Goal: Task Accomplishment & Management: Manage account settings

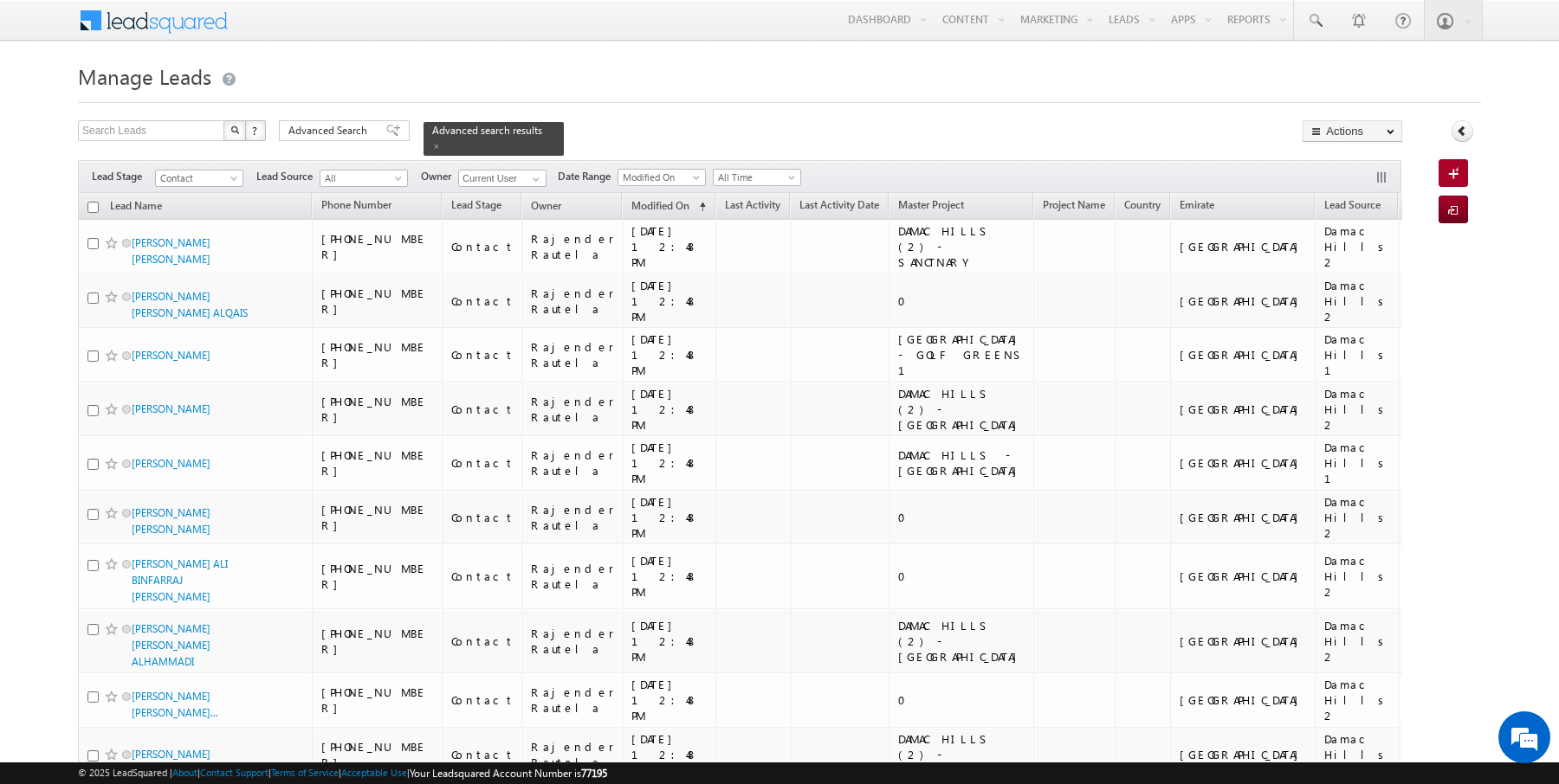
click at [95, 203] on input "checkbox" at bounding box center [93, 206] width 11 height 11
checkbox input "true"
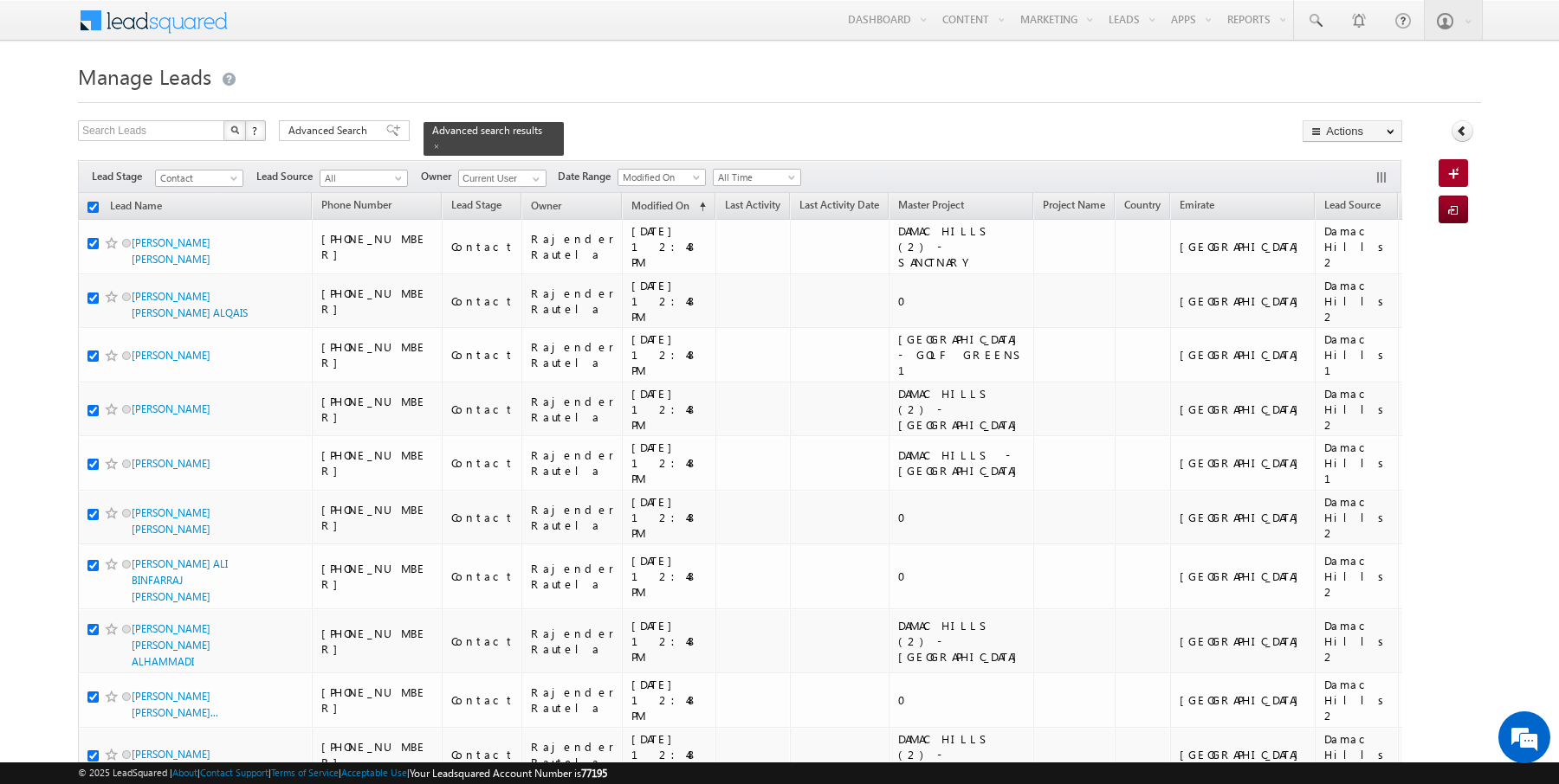
checkbox input "true"
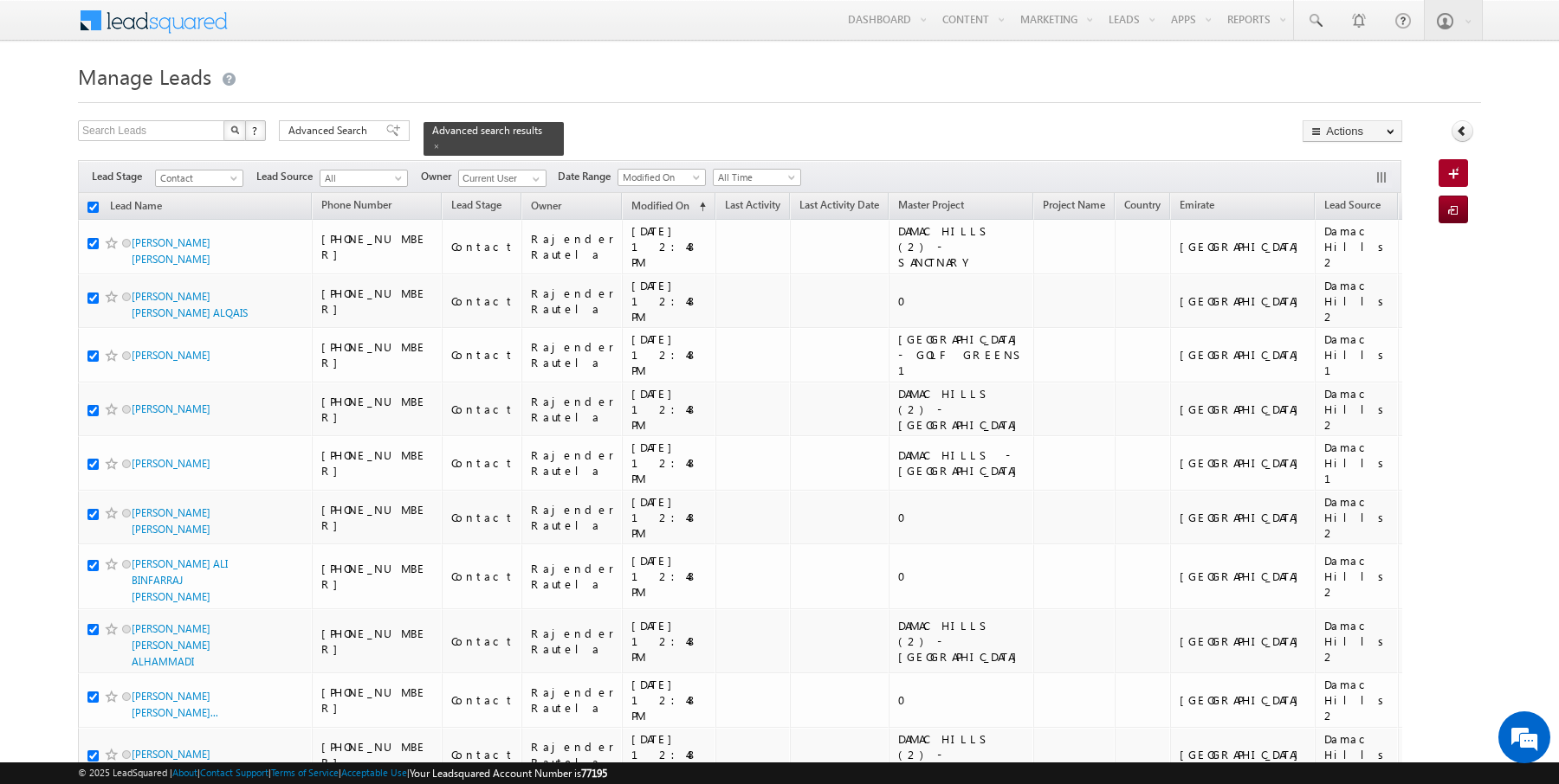
checkbox input "true"
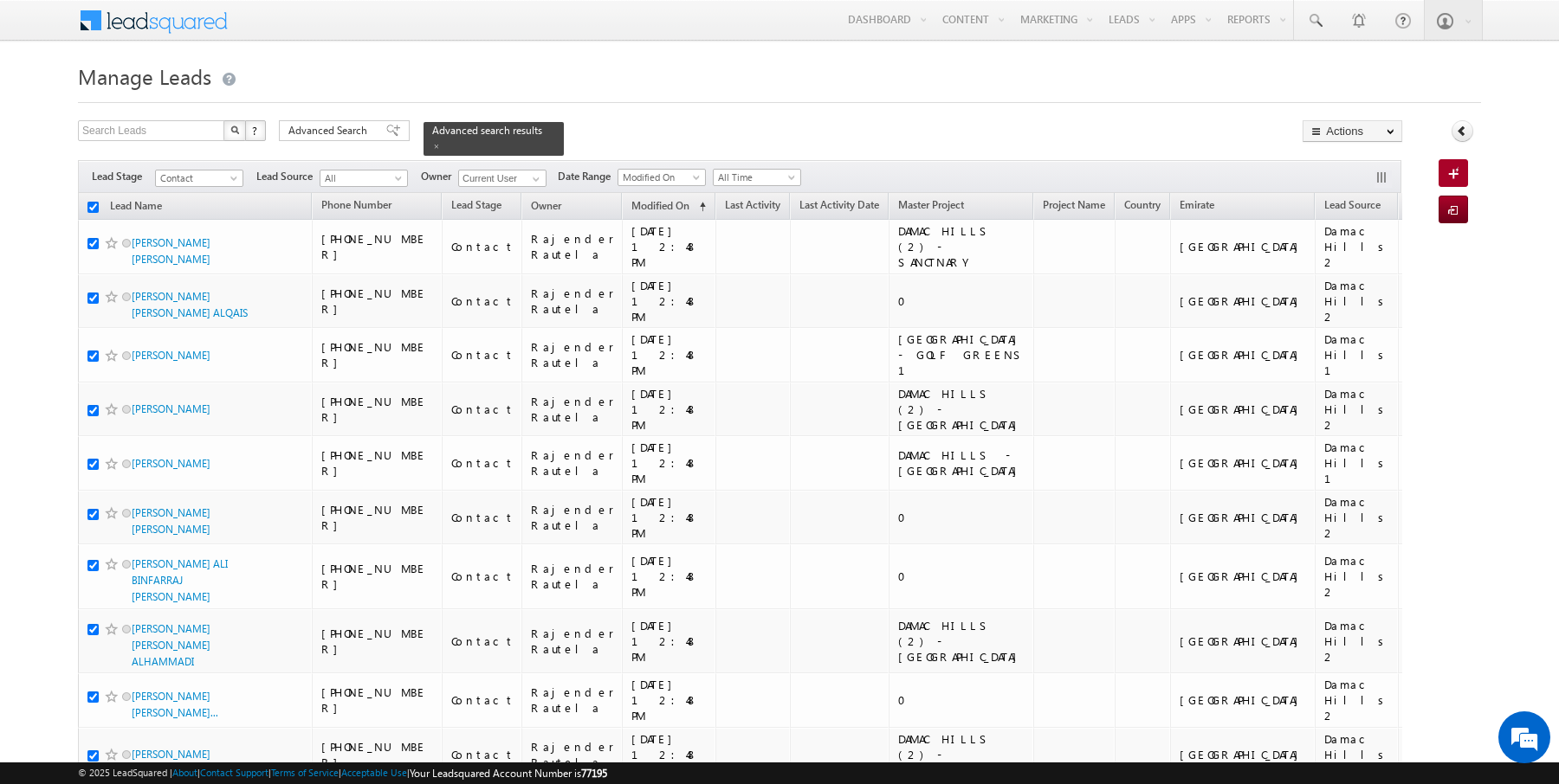
checkbox input "true"
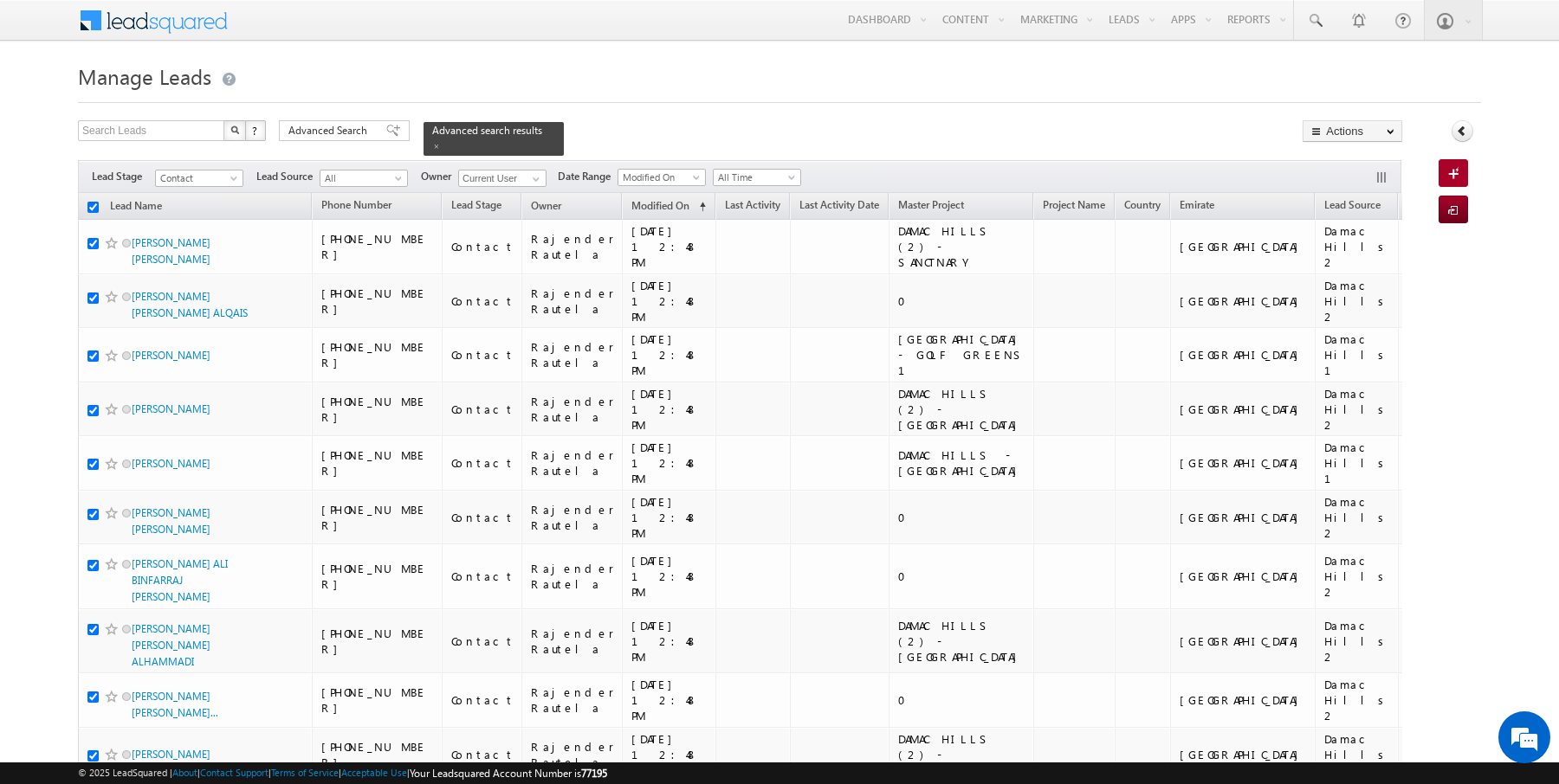
checkbox input "true"
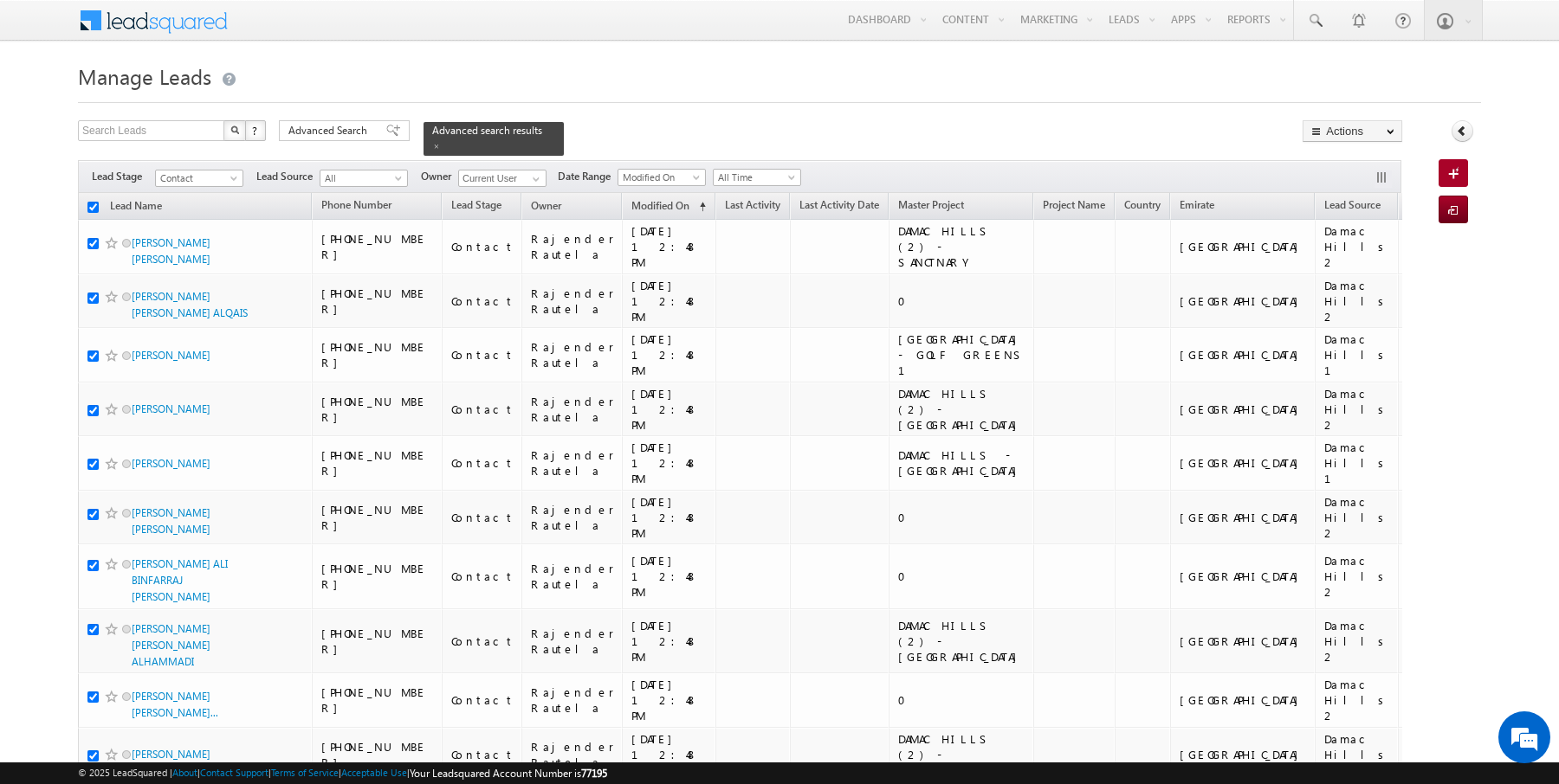
checkbox input "true"
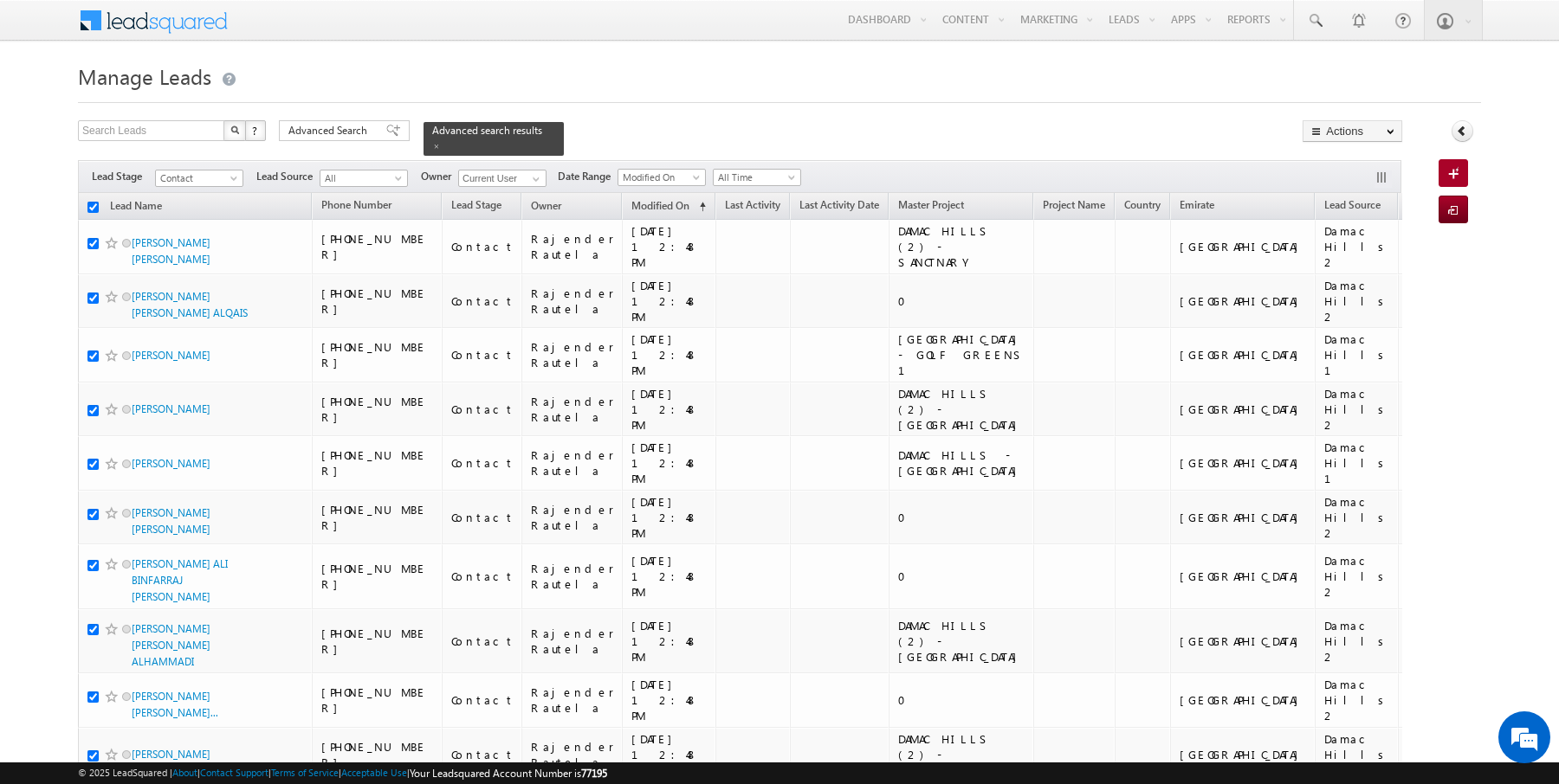
checkbox input "true"
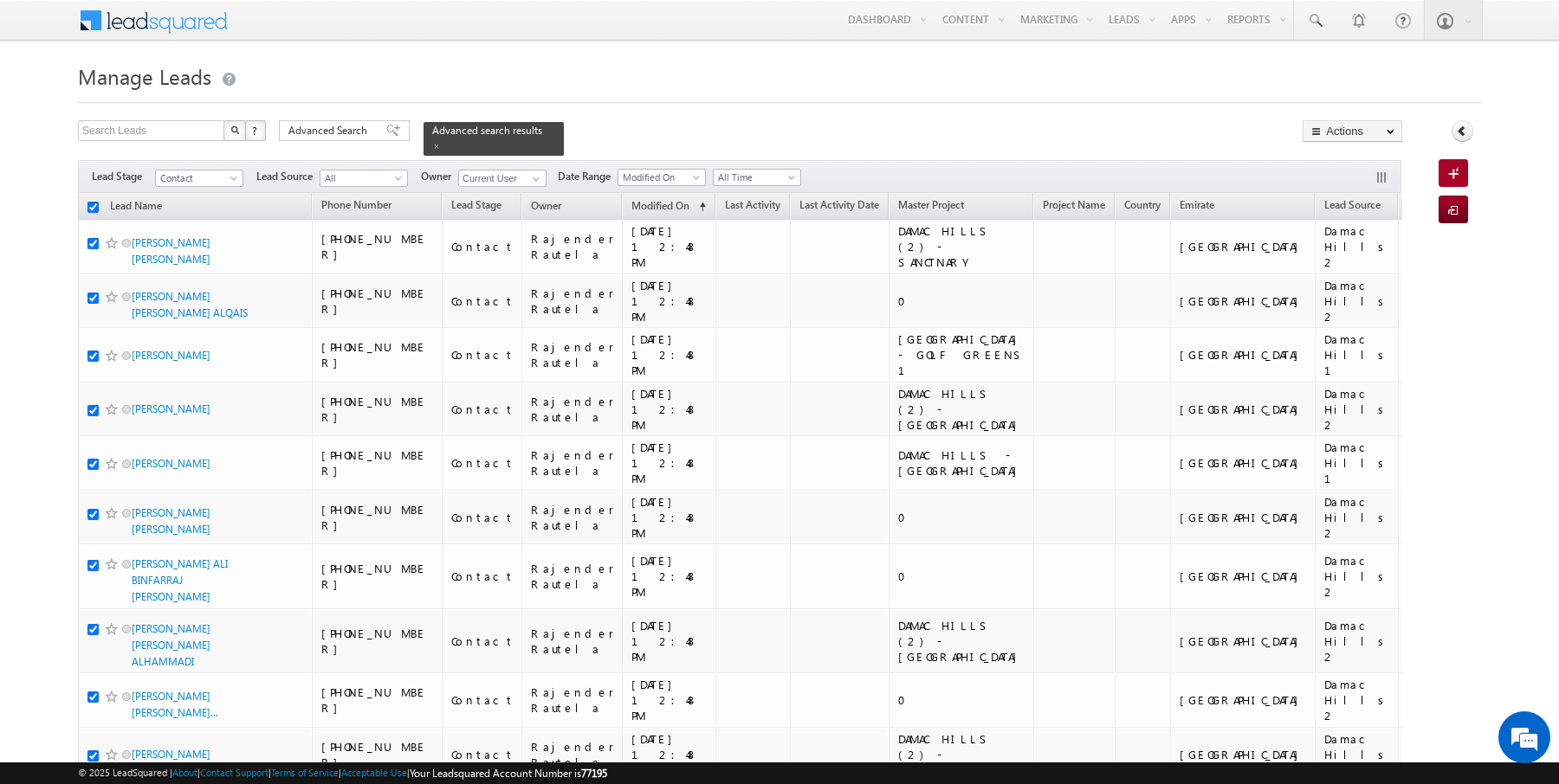
checkbox input "true"
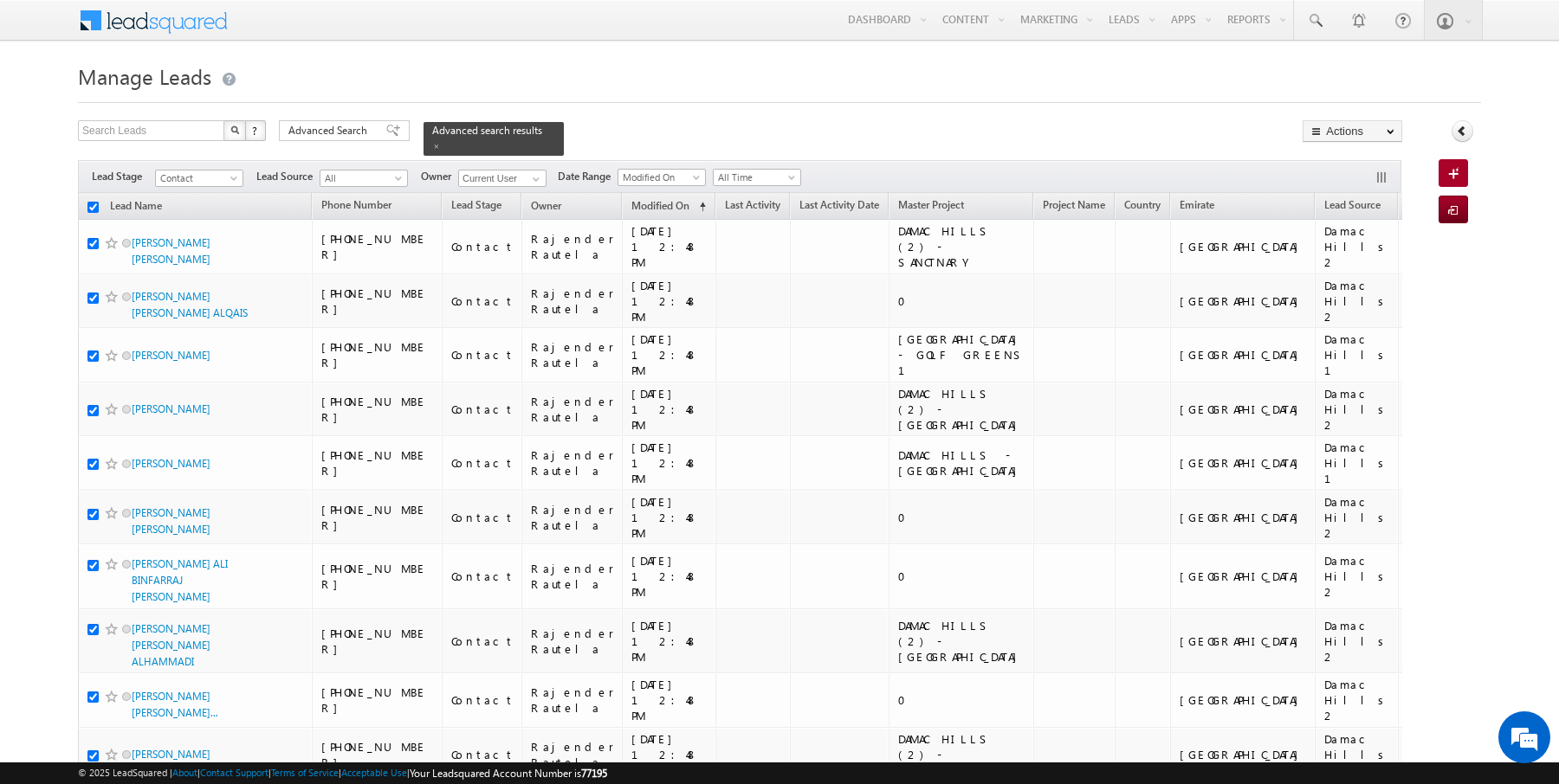
checkbox input "true"
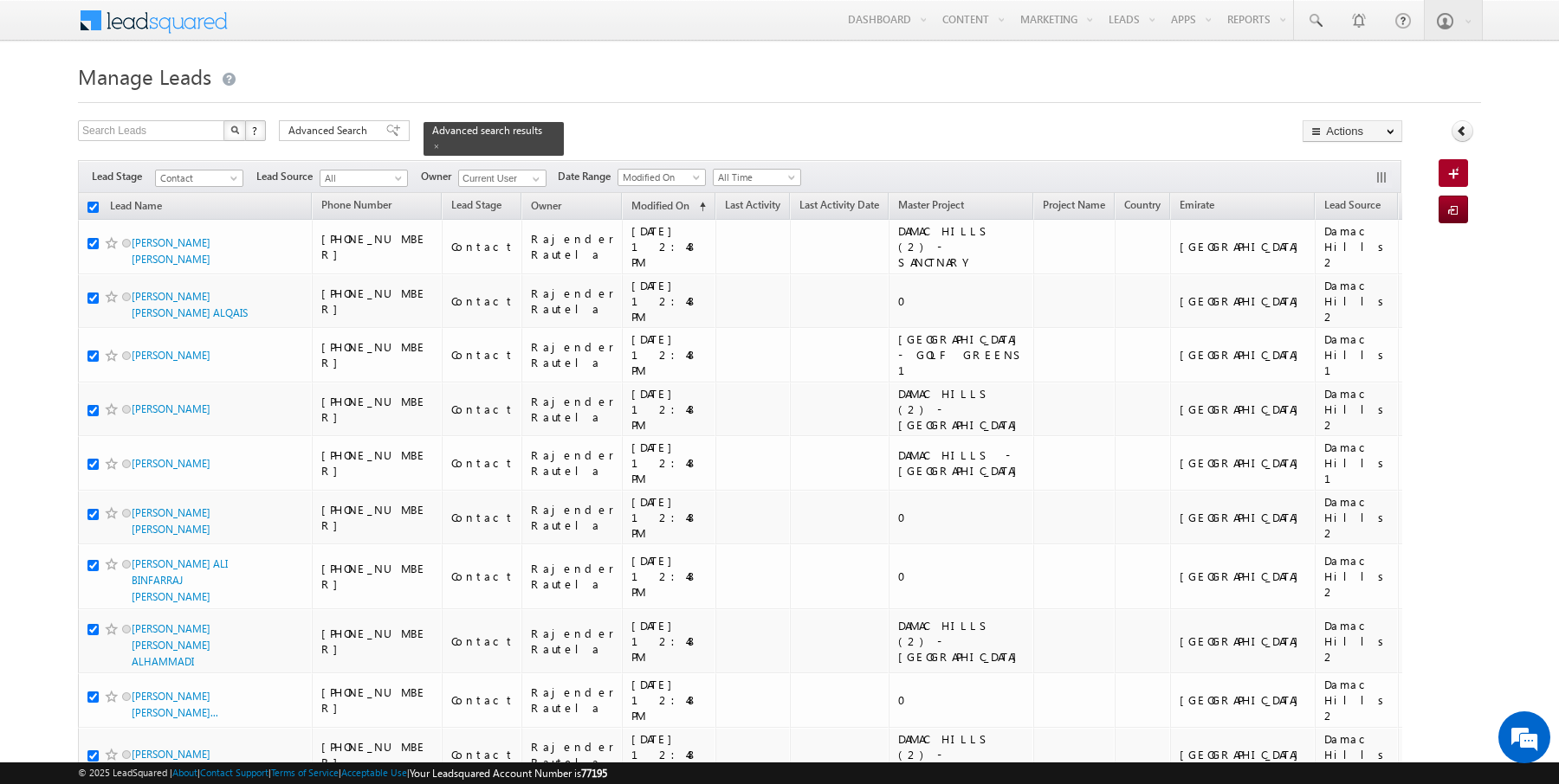
checkbox input "true"
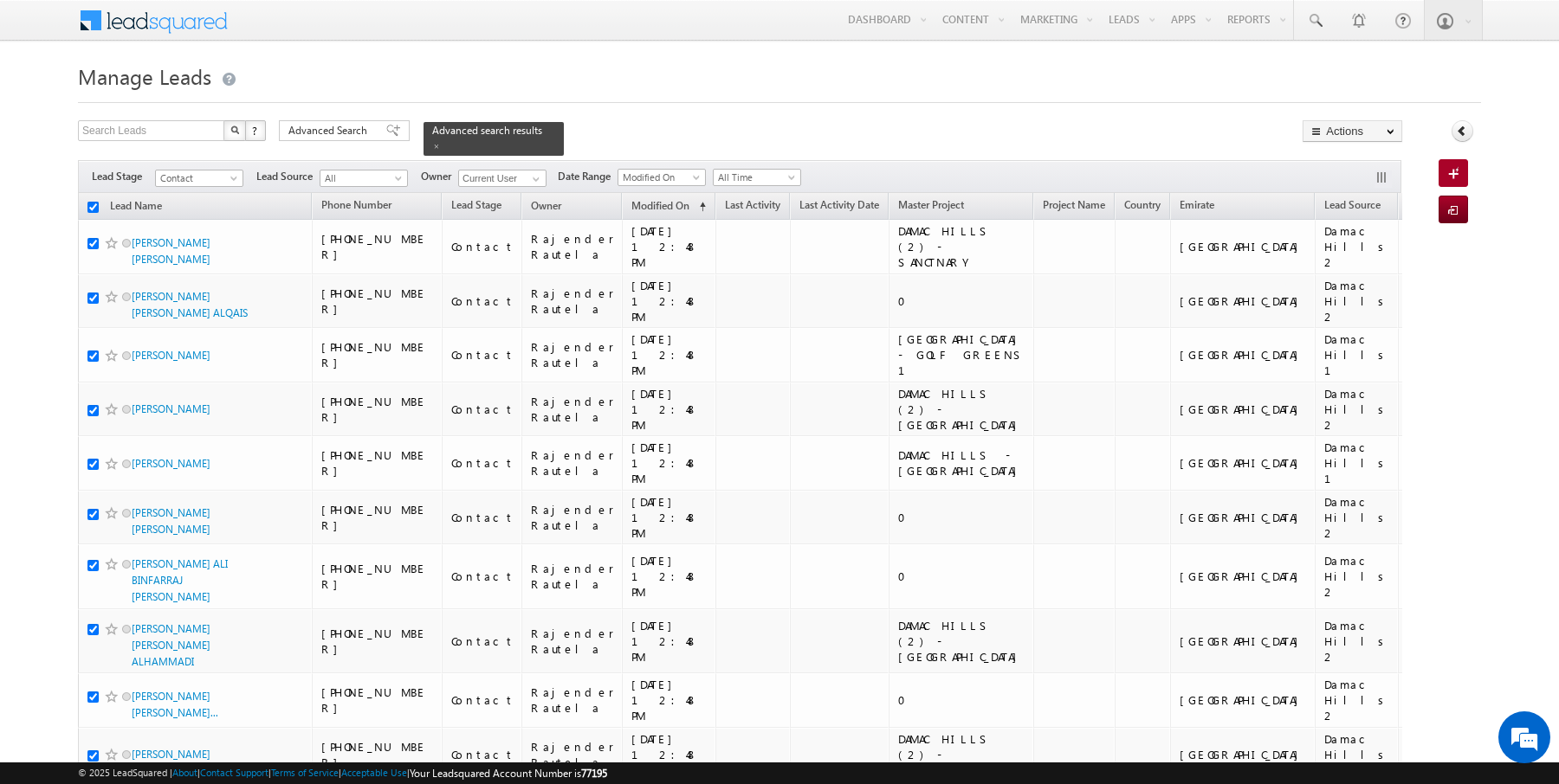
checkbox input "true"
click at [1351, 277] on link "Change Owner" at bounding box center [1352, 280] width 98 height 21
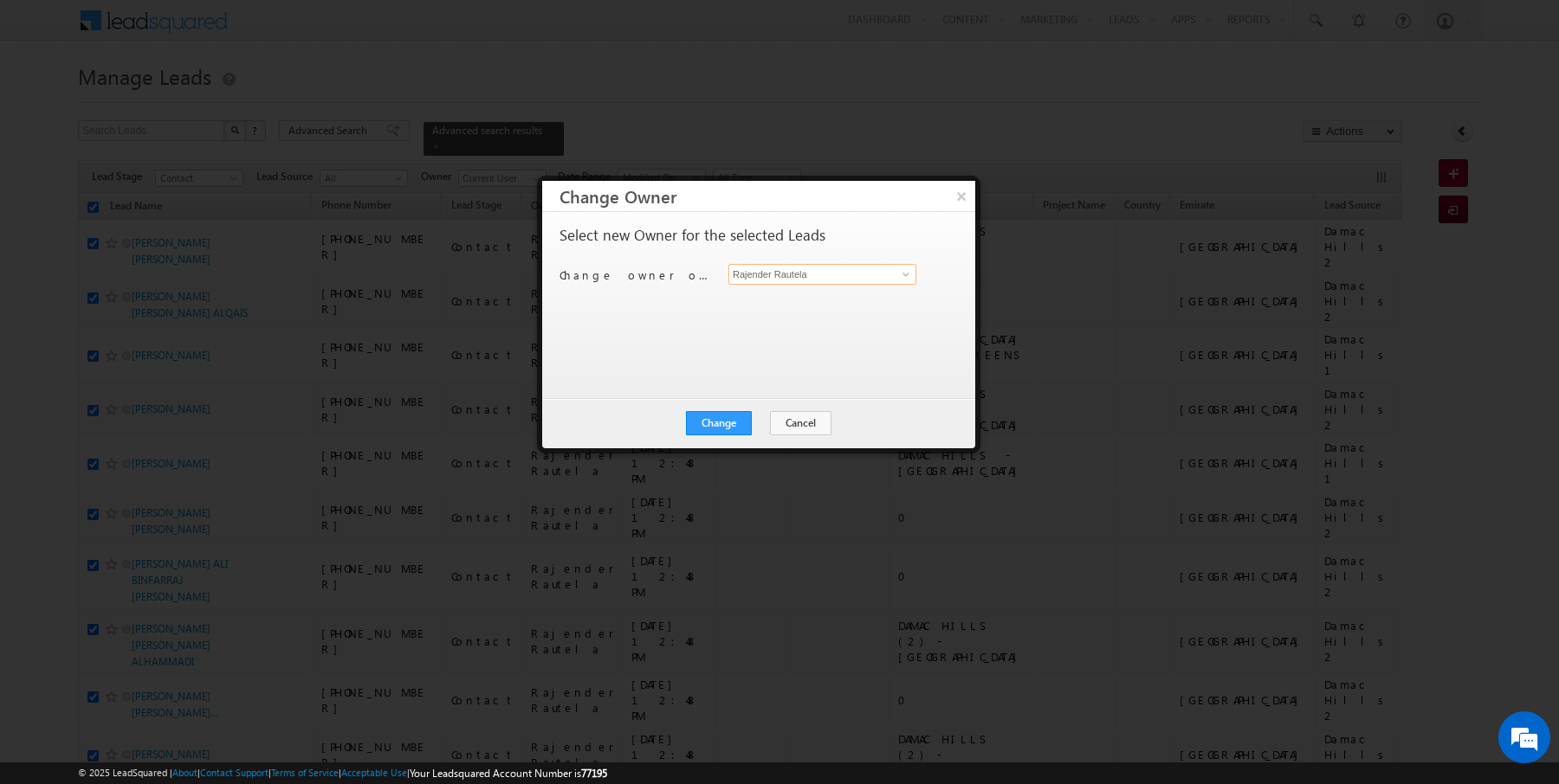
click at [756, 278] on input "Rajender Rautela" at bounding box center [822, 274] width 188 height 21
type input "AmanSingh Yadav"
click at [714, 414] on button "Change" at bounding box center [718, 423] width 66 height 25
click at [760, 422] on button "Close" at bounding box center [762, 423] width 55 height 25
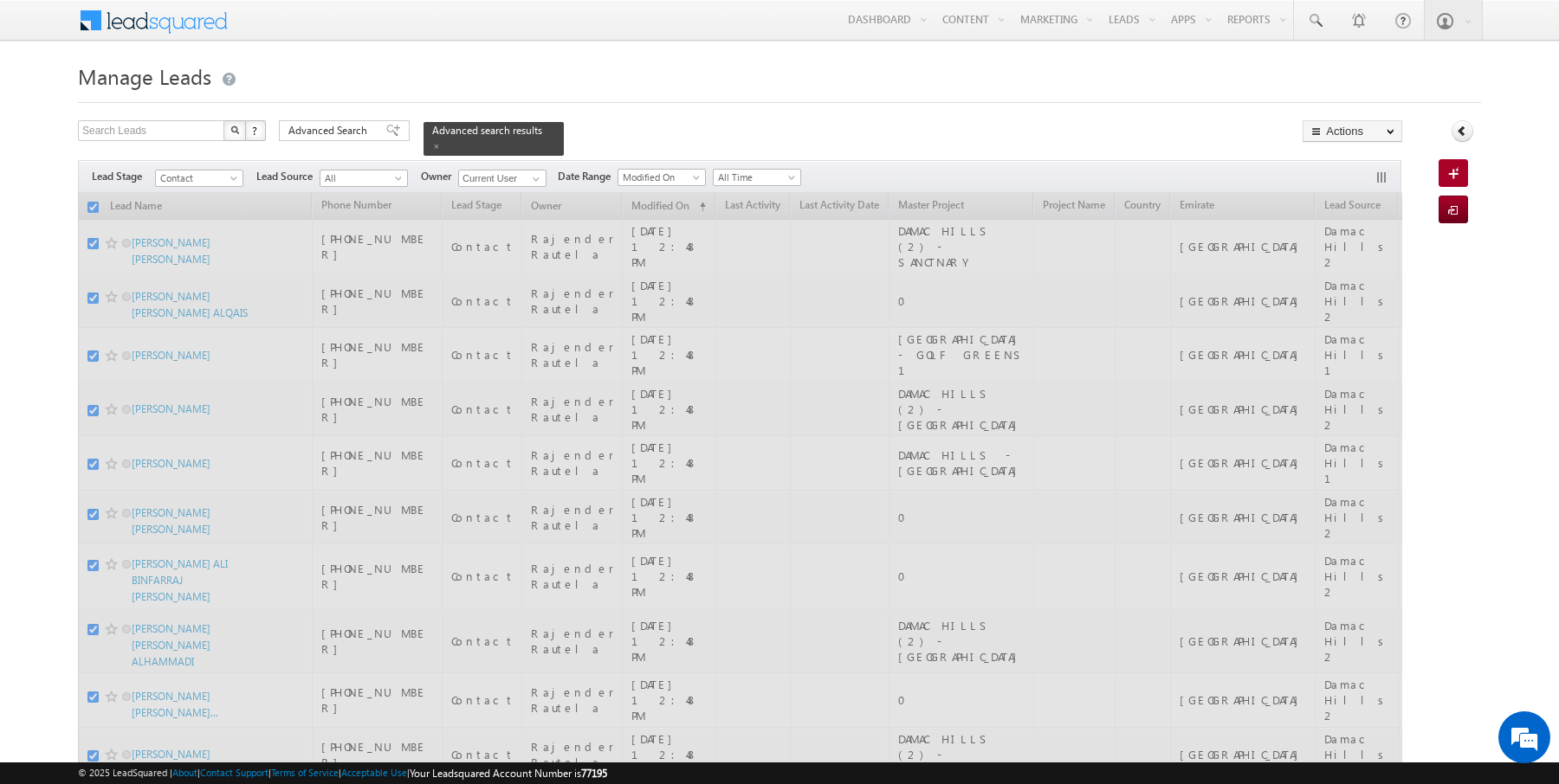
checkbox input "false"
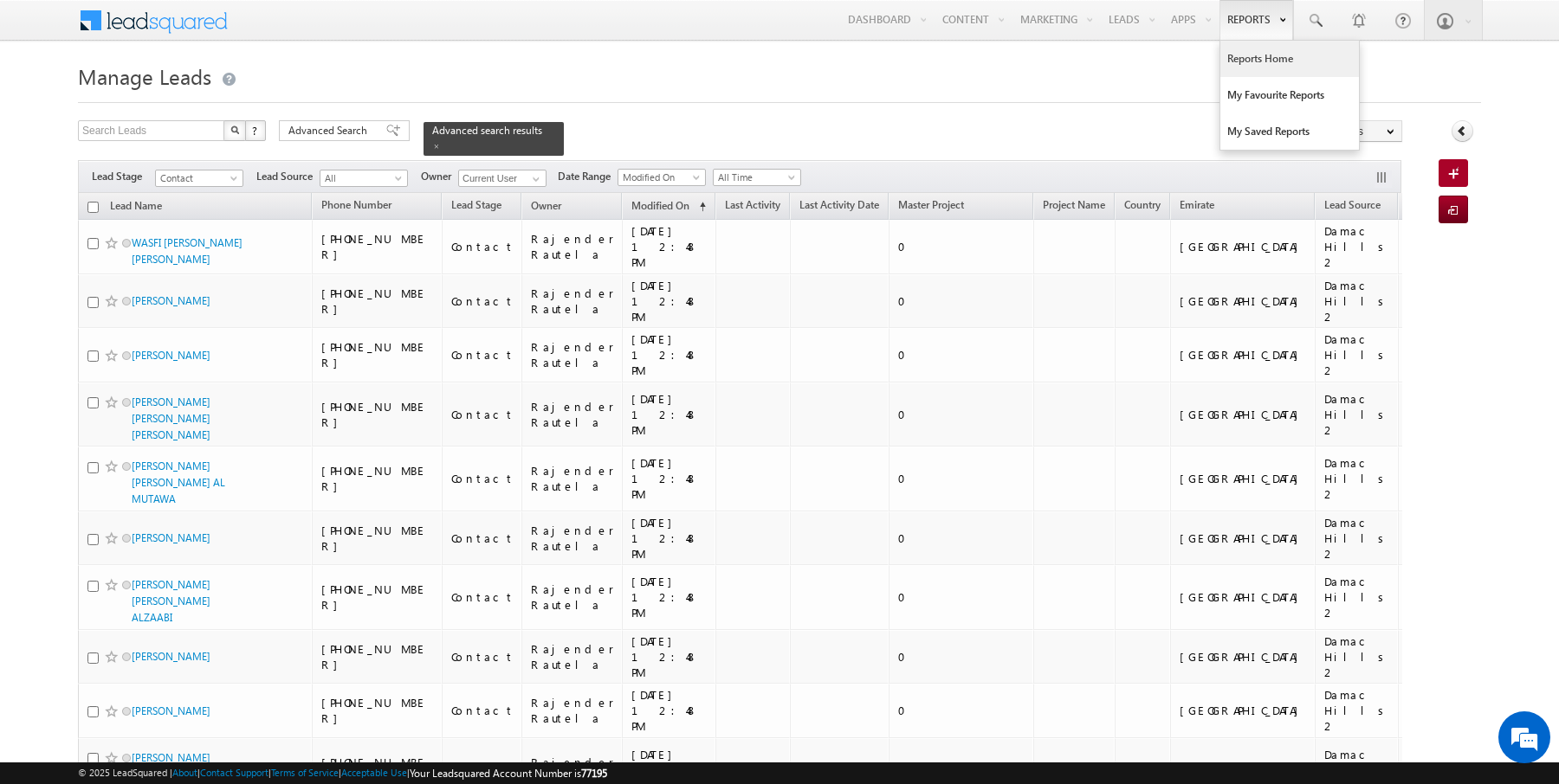
click at [1250, 52] on link "Reports Home" at bounding box center [1289, 58] width 138 height 37
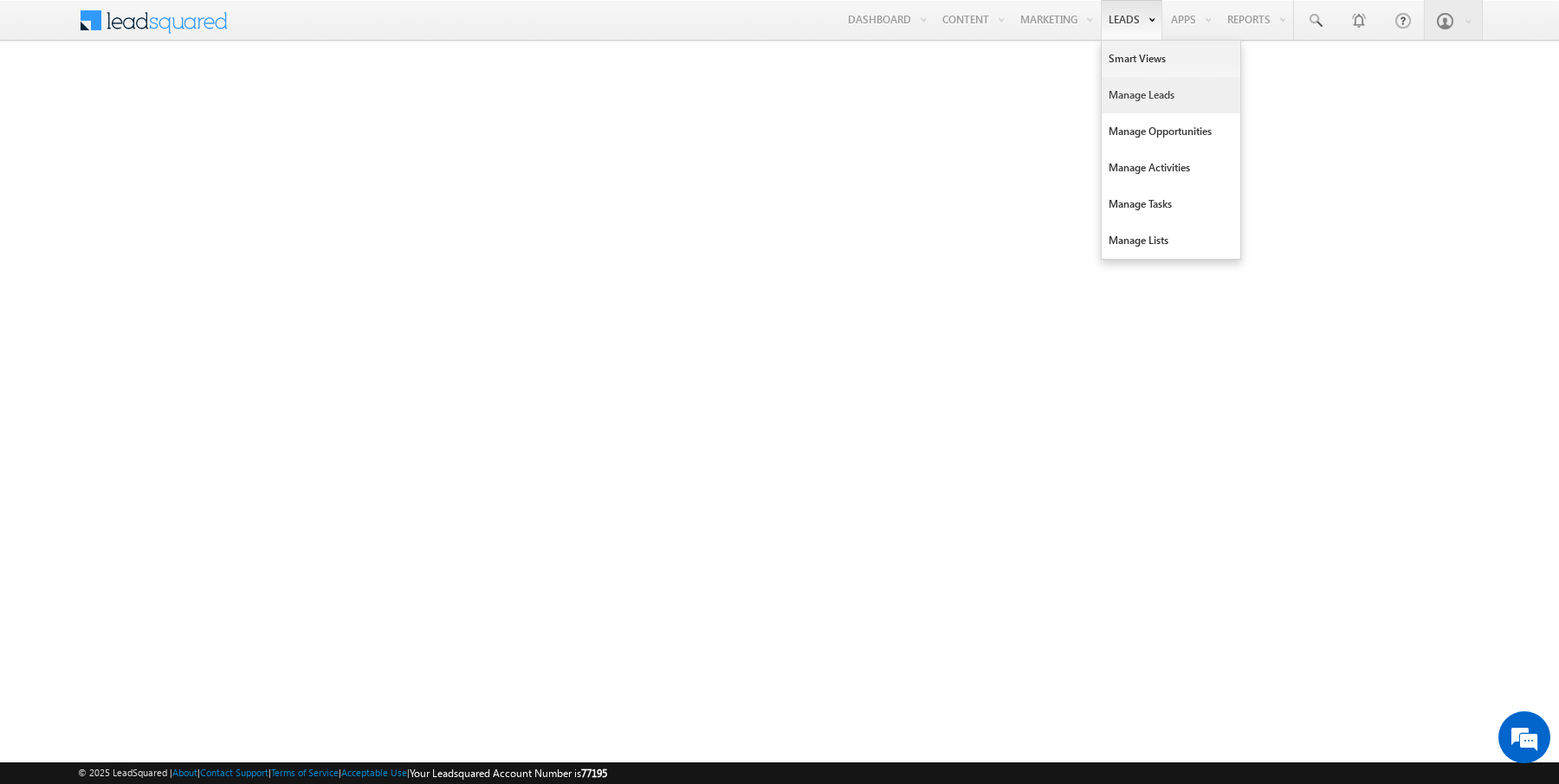
click at [1136, 100] on link "Manage Leads" at bounding box center [1171, 95] width 138 height 37
